Goal: Transaction & Acquisition: Book appointment/travel/reservation

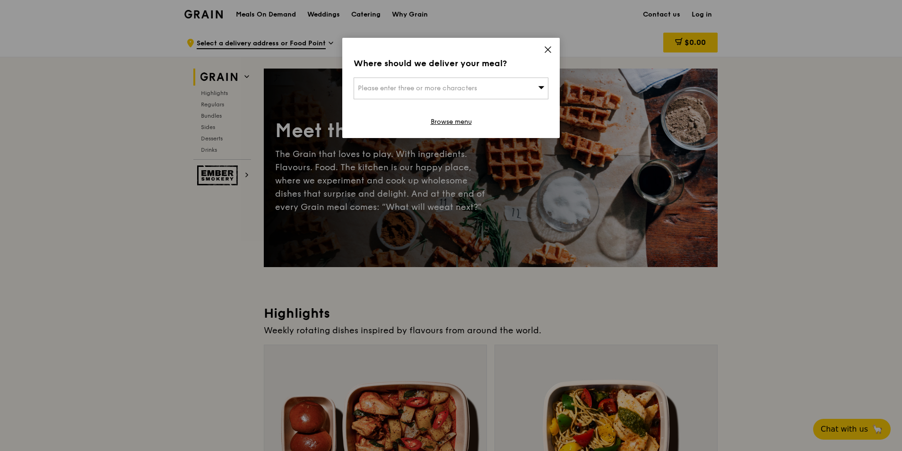
click at [550, 50] on icon at bounding box center [548, 49] width 9 height 9
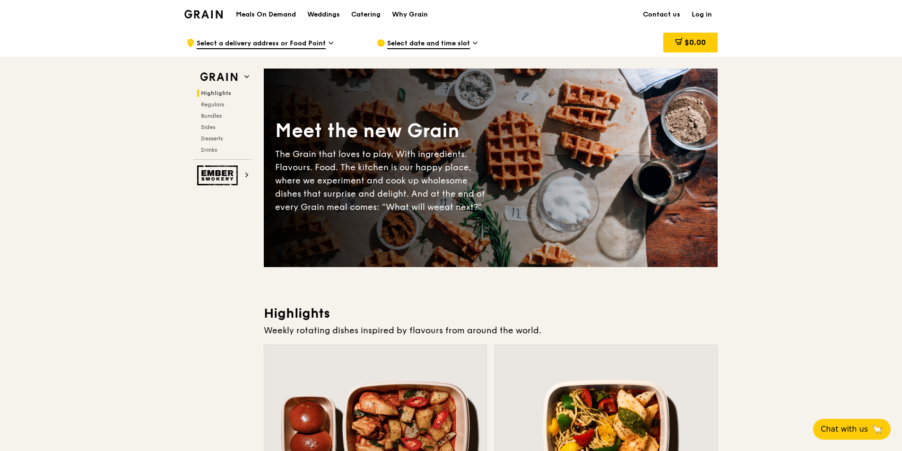
click at [478, 41] on div "Select date and time slot" at bounding box center [464, 43] width 175 height 28
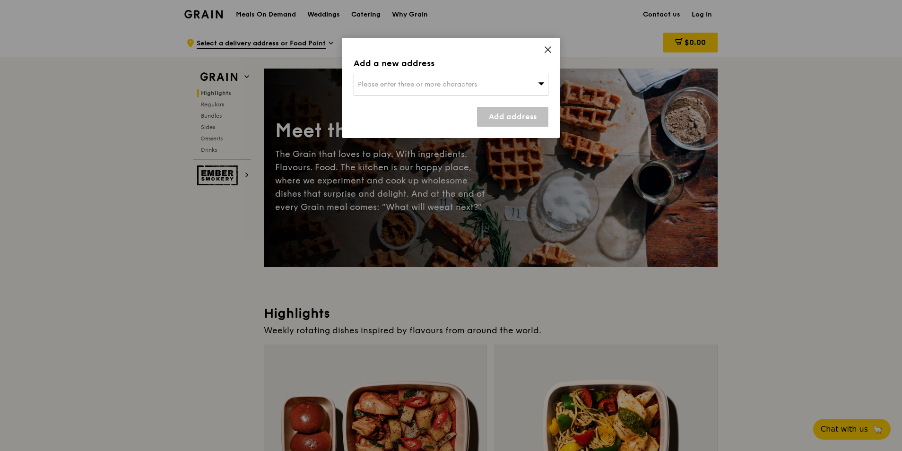
click at [549, 45] on icon at bounding box center [548, 49] width 9 height 9
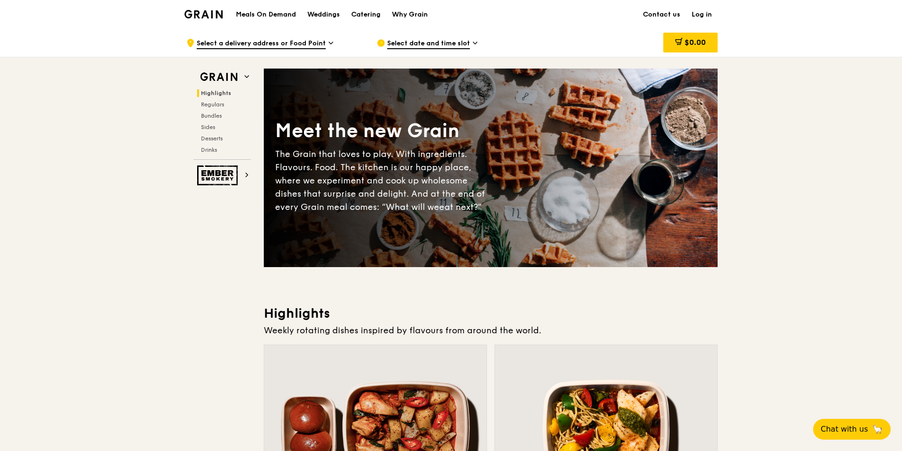
click at [450, 42] on span "Select date and time slot" at bounding box center [428, 44] width 83 height 10
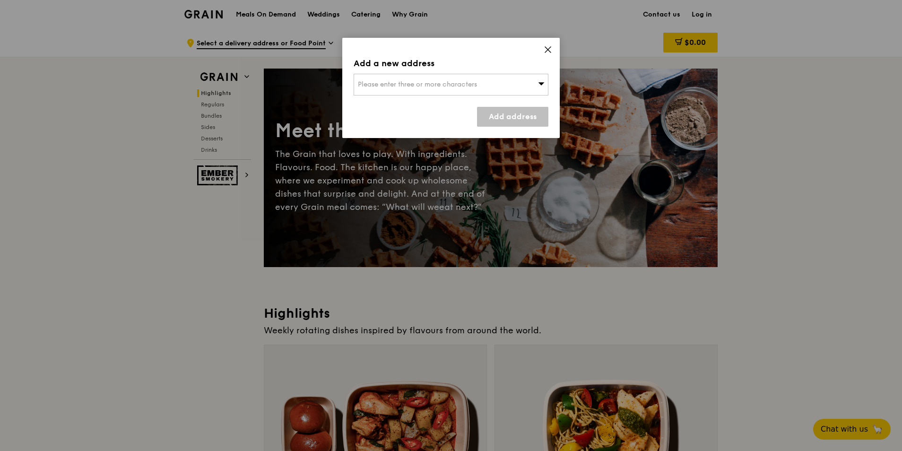
click at [516, 91] on div "Please enter three or more characters" at bounding box center [451, 85] width 195 height 22
type input "hdb hub"
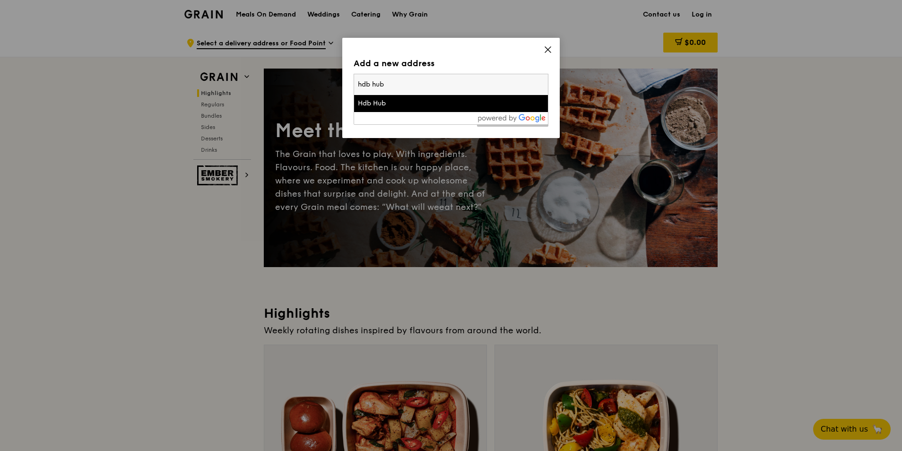
click at [504, 100] on div "Hdb Hub" at bounding box center [451, 103] width 186 height 9
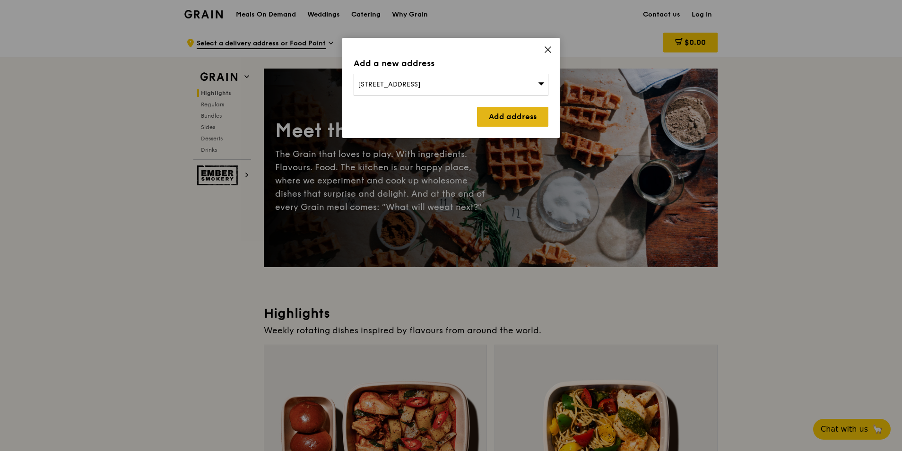
click at [505, 114] on link "Add address" at bounding box center [512, 117] width 71 height 20
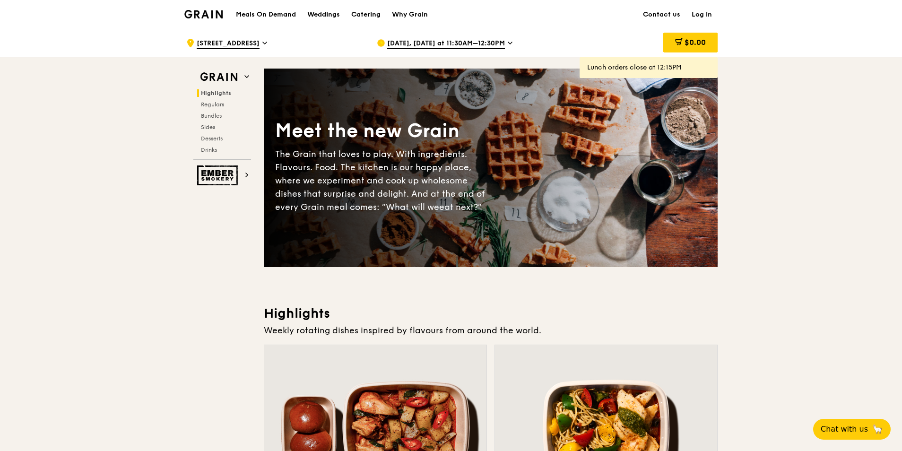
click at [508, 43] on icon at bounding box center [510, 43] width 5 height 9
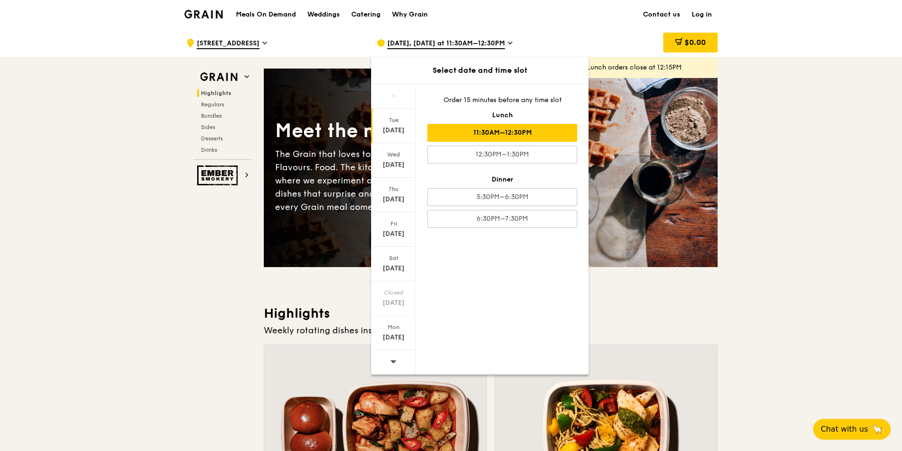
click at [395, 355] on span at bounding box center [393, 361] width 7 height 22
click at [394, 184] on div "[DATE]" at bounding box center [393, 195] width 45 height 35
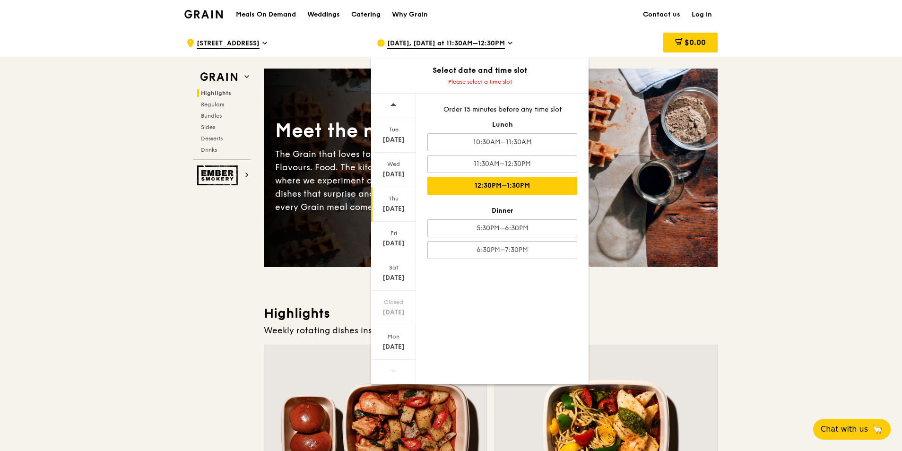
click at [492, 184] on div "12:30PM–1:30PM" at bounding box center [502, 186] width 150 height 18
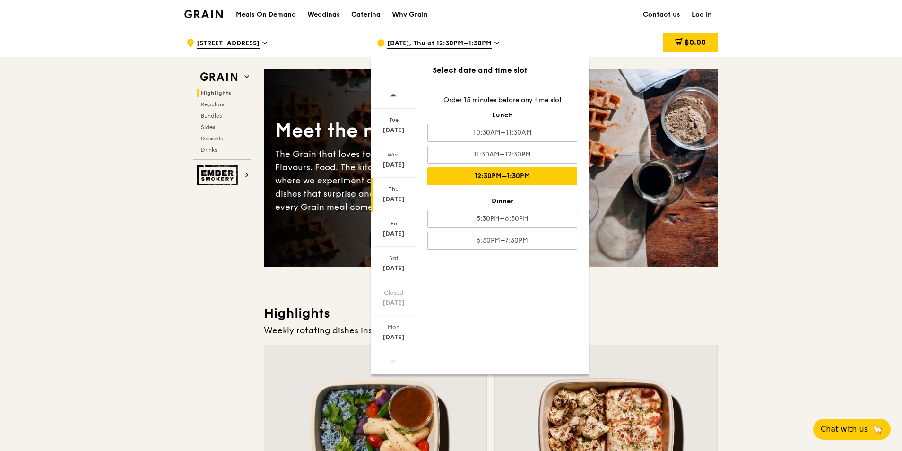
click at [694, 320] on h3 "Highlights" at bounding box center [491, 313] width 454 height 17
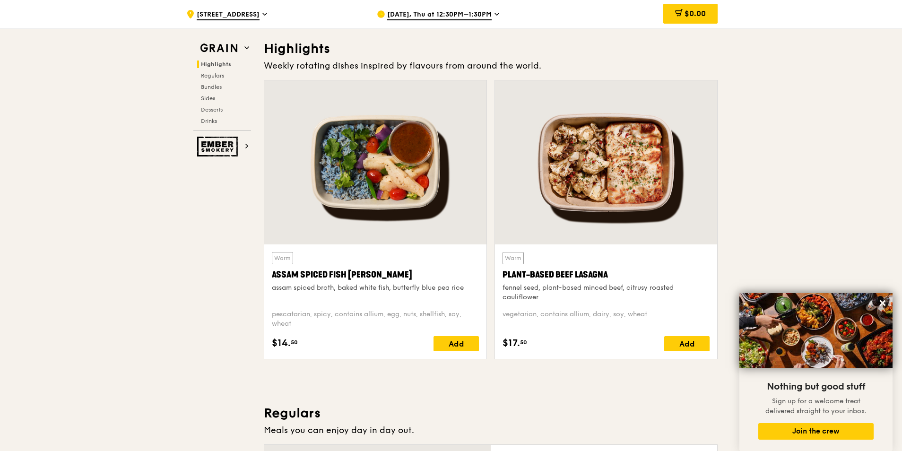
scroll to position [3888, 0]
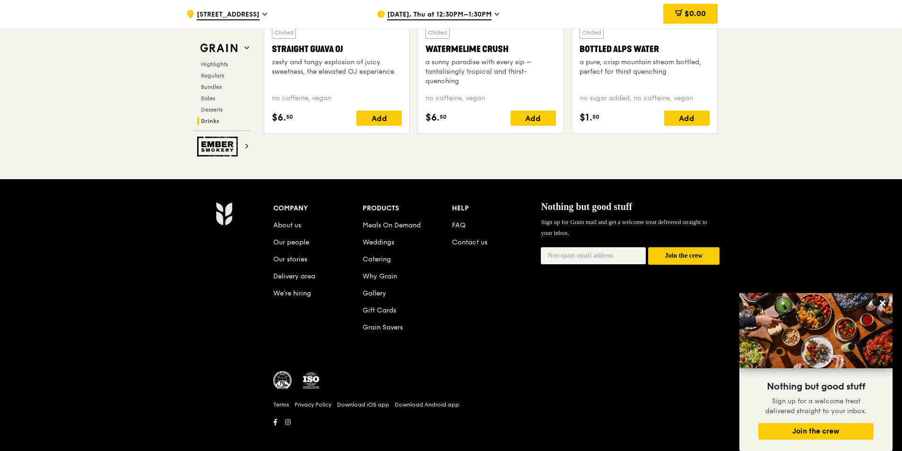
drag, startPoint x: 901, startPoint y: 411, endPoint x: 901, endPoint y: 303, distance: 108.3
click at [901, 303] on div "Company About us Our people Our stories Delivery area We’re hiring Products Mea…" at bounding box center [451, 319] width 902 height 280
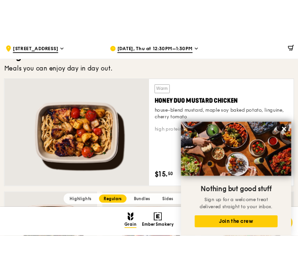
scroll to position [615, 0]
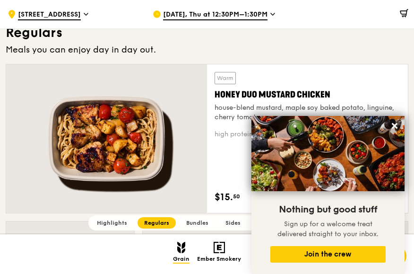
click at [358, 53] on div "Meals you can enjoy day in day out." at bounding box center [207, 49] width 403 height 13
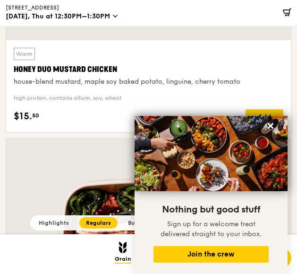
scroll to position [1198, 0]
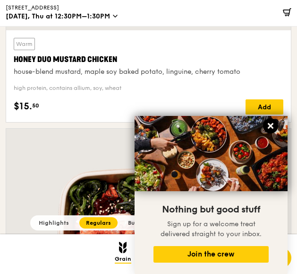
click at [271, 126] on icon at bounding box center [271, 126] width 6 height 6
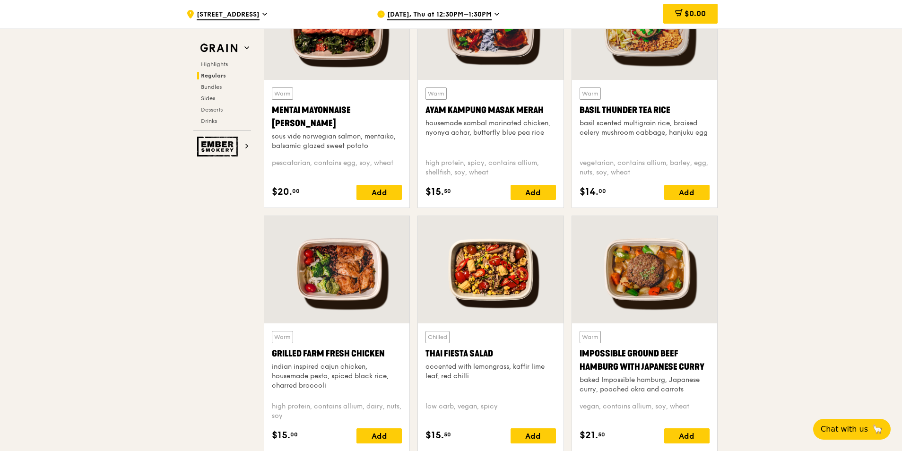
scroll to position [1006, 0]
